Goal: Task Accomplishment & Management: Manage account settings

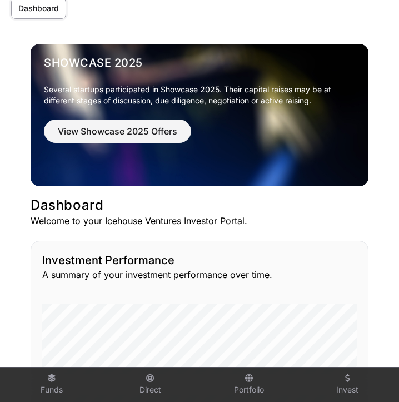
scroll to position [56, 0]
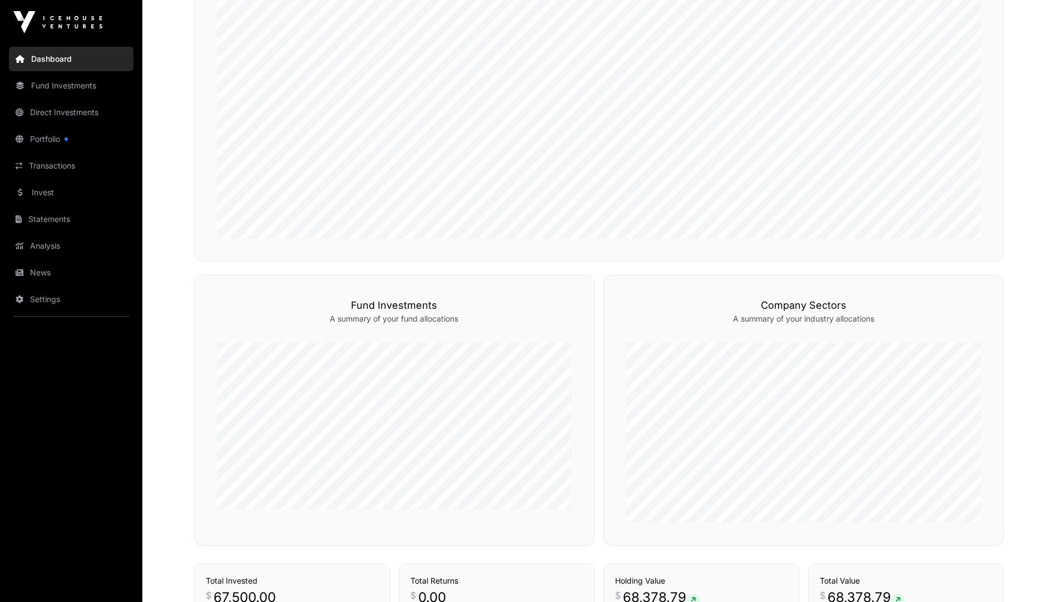
scroll to position [390, 0]
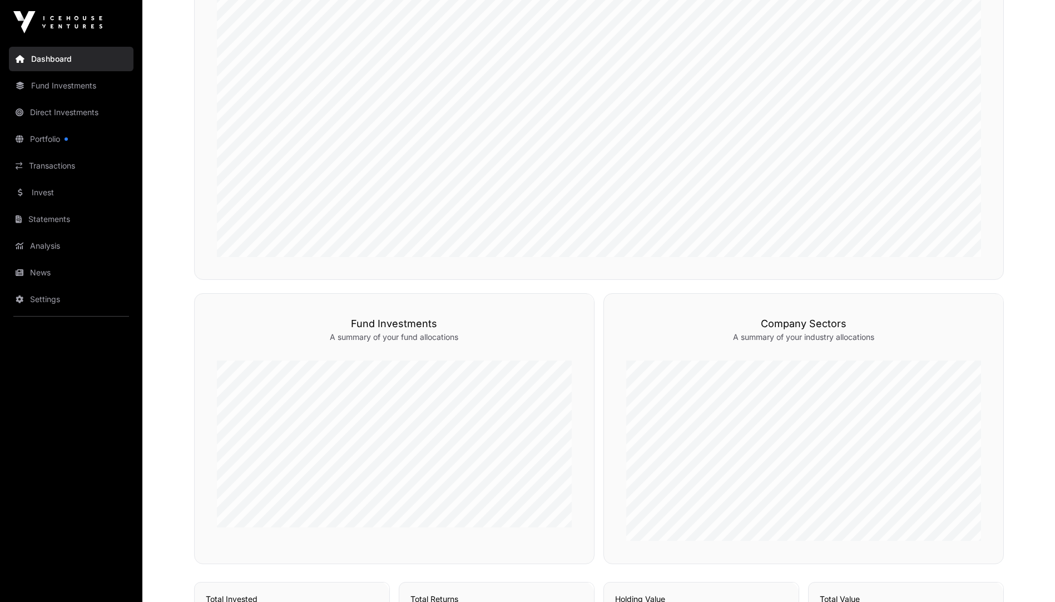
click at [75, 114] on link "Direct Investments" at bounding box center [71, 112] width 125 height 24
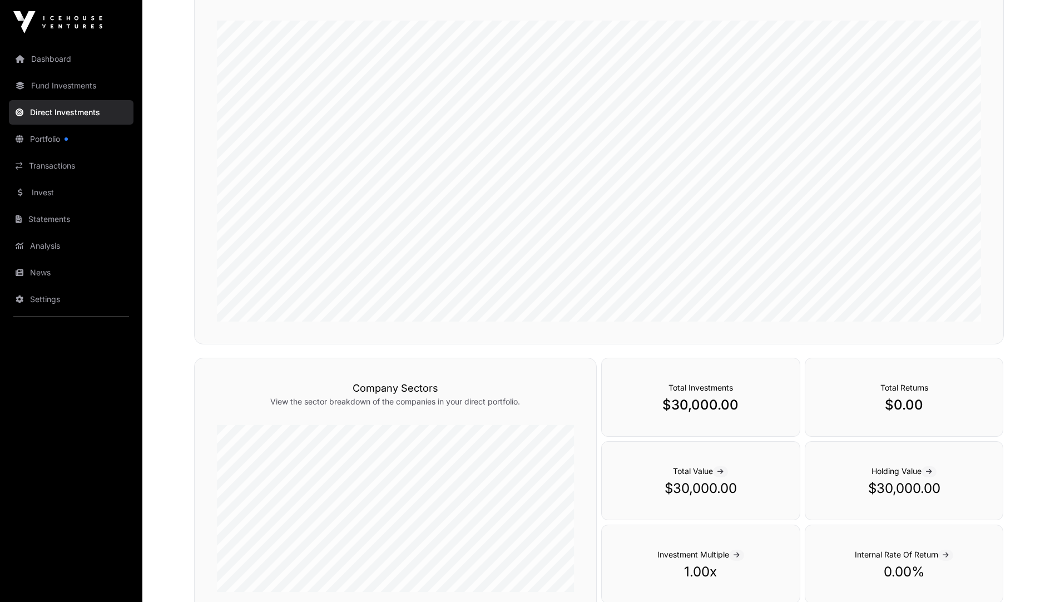
scroll to position [151, 0]
click at [49, 138] on link "Portfolio" at bounding box center [71, 139] width 125 height 24
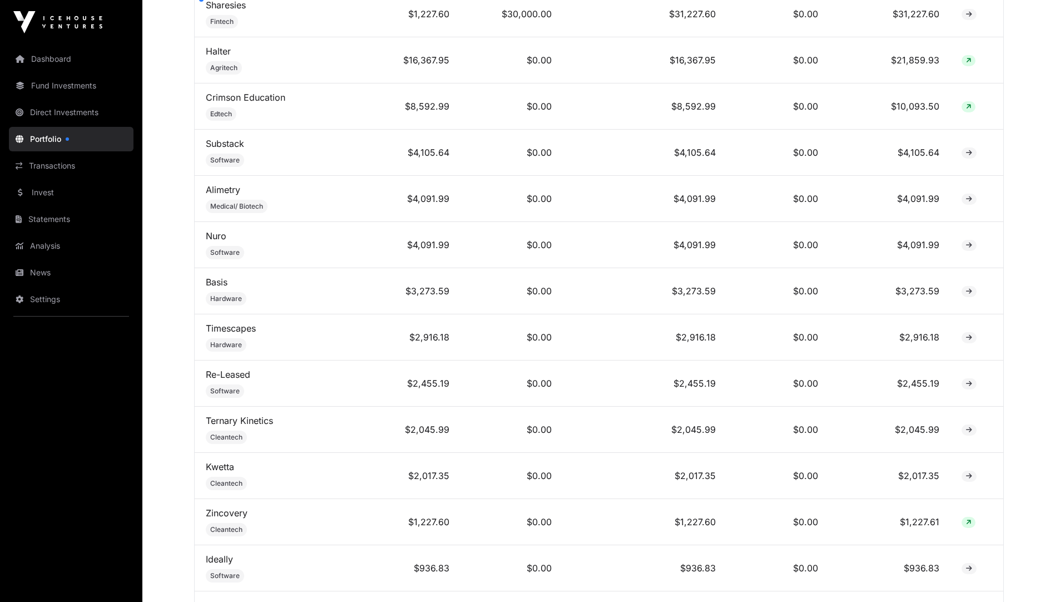
scroll to position [553, 0]
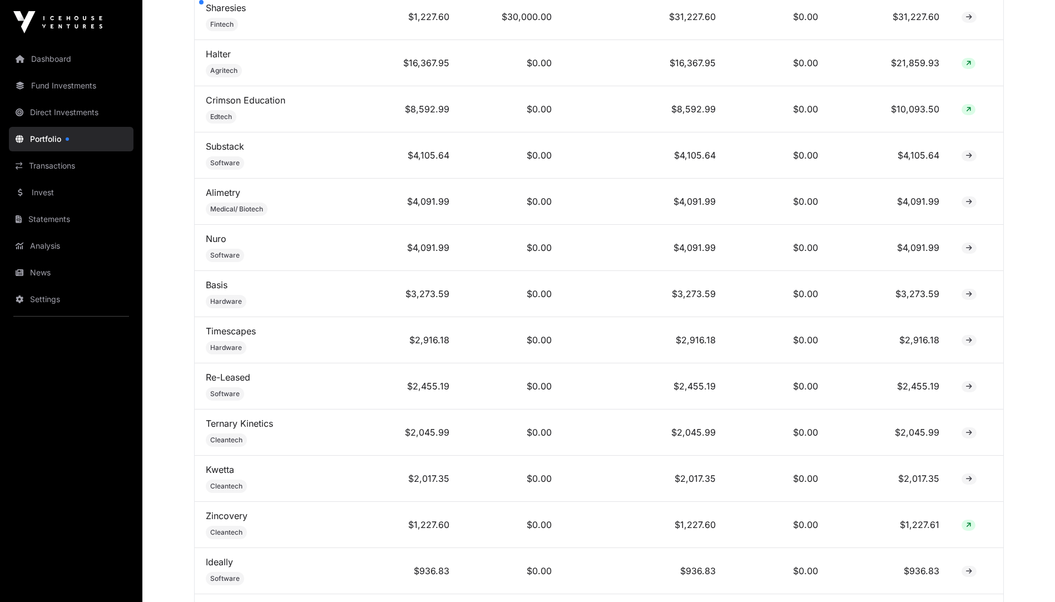
click at [60, 221] on link "Statements" at bounding box center [71, 219] width 125 height 24
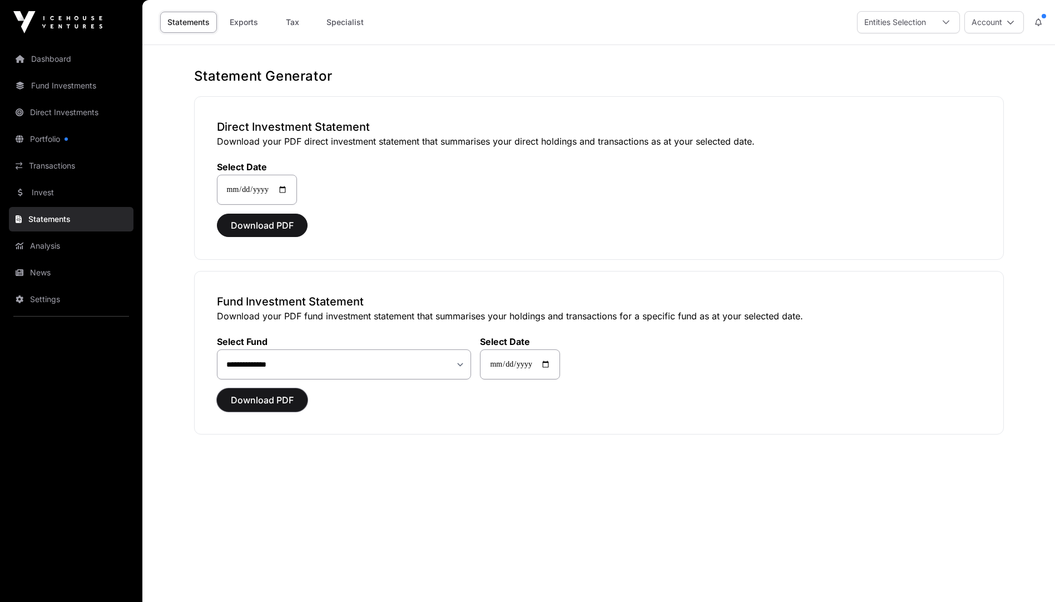
click at [265, 396] on span "Download PDF" at bounding box center [262, 399] width 63 height 13
click at [265, 402] on span "Download PDF" at bounding box center [262, 399] width 63 height 13
click at [45, 166] on link "Transactions" at bounding box center [71, 166] width 125 height 24
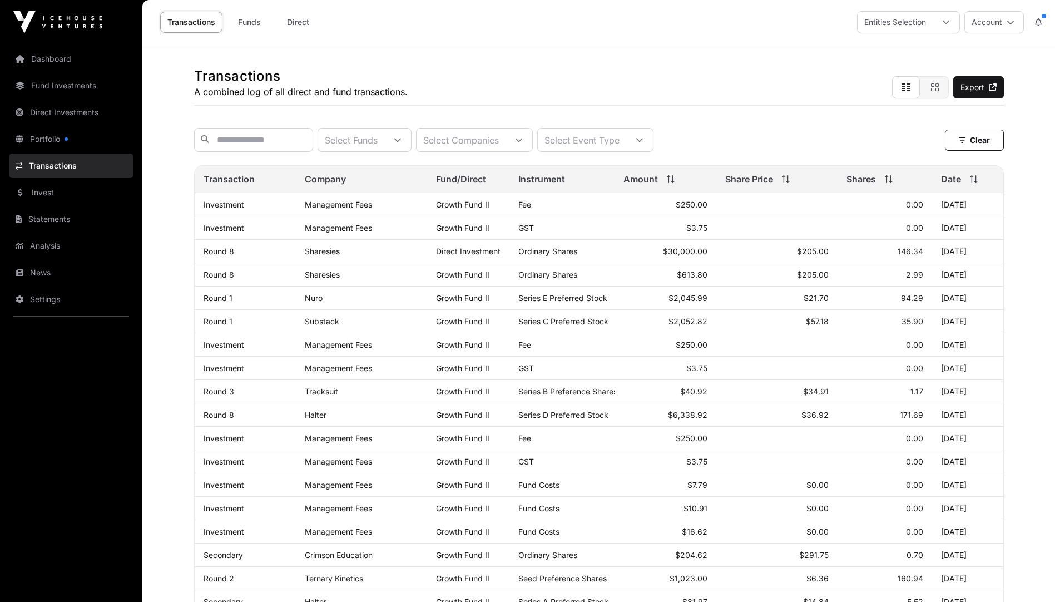
click at [48, 60] on link "Dashboard" at bounding box center [71, 59] width 125 height 24
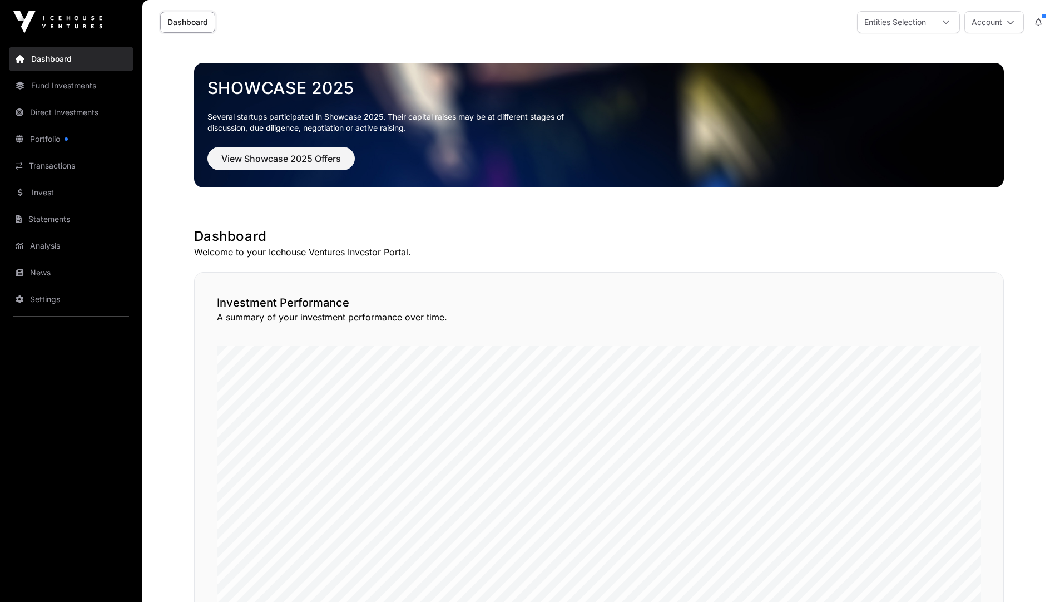
click at [55, 58] on link "Dashboard" at bounding box center [71, 59] width 125 height 24
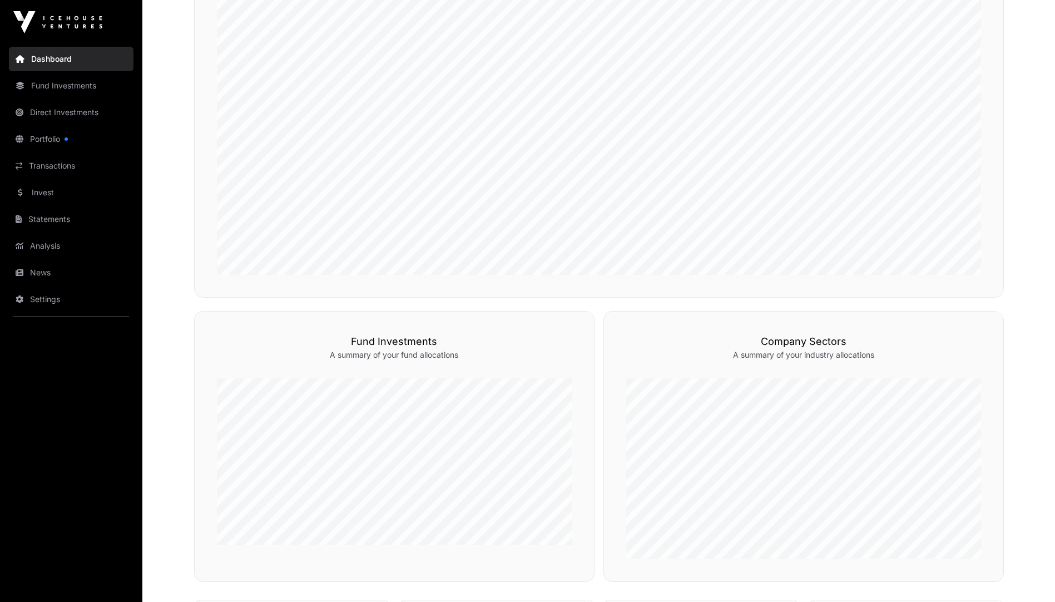
scroll to position [389, 0]
